Goal: Information Seeking & Learning: Check status

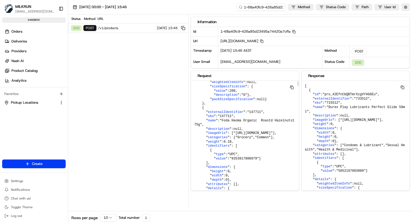
scroll to position [471, 0]
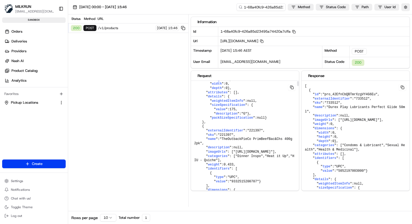
scroll to position [546, 0]
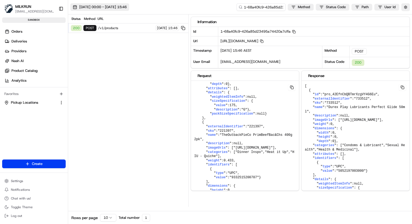
click at [129, 3] on button "[DATE] 00:00 - [DATE] 15:46" at bounding box center [99, 7] width 59 height 8
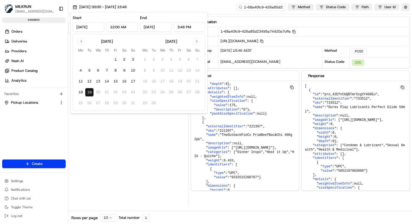
click at [180, 26] on input "3:46 PM" at bounding box center [190, 27] width 32 height 10
type input "5:46 PM"
click at [115, 28] on input "12:00 AM" at bounding box center [123, 27] width 32 height 10
click at [90, 94] on button "19" at bounding box center [89, 92] width 9 height 9
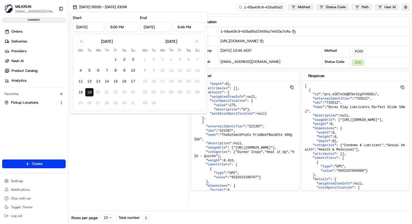
type input "12:00 AM"
type input "11:59 PM"
click at [119, 28] on input "12:00 AM" at bounding box center [123, 27] width 32 height 10
click at [180, 25] on input "11:59 PM" at bounding box center [190, 27] width 32 height 10
type input "5:00 PM"
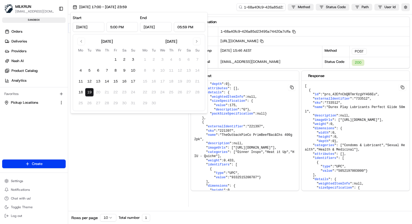
type input "5:59 PM"
click at [118, 135] on div "Status Method URL 200 POST /v1/products [DATE] 15:46" at bounding box center [128, 110] width 120 height 193
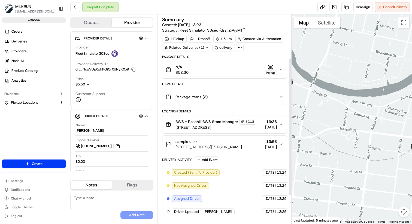
scroll to position [66, 0]
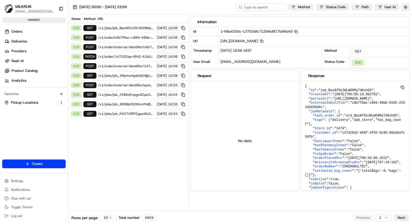
click at [305, 8] on html "MILKRUN darunachalam1@woolworths.com.au Toggle Sidebar sandbox Orders Deliverie…" at bounding box center [206, 112] width 412 height 224
click at [336, 8] on html "MILKRUN darunachalam1@woolworths.com.au Toggle Sidebar sandbox Orders Deliverie…" at bounding box center [206, 112] width 412 height 224
click at [361, 6] on html "MILKRUN darunachalam1@woolworths.com.au Toggle Sidebar sandbox Orders Deliverie…" at bounding box center [206, 112] width 412 height 224
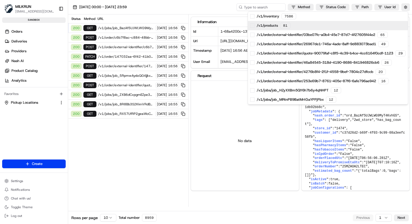
click at [270, 26] on span "/v1/products" at bounding box center [267, 25] width 21 height 5
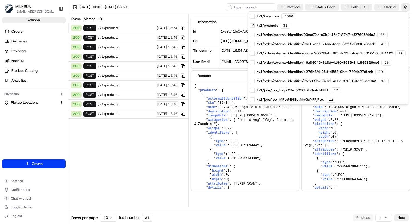
click at [107, 27] on html "MILKRUN darunachalam1@woolworths.com.au Toggle Sidebar sandbox Orders Deliverie…" at bounding box center [206, 112] width 412 height 224
